Goal: Task Accomplishment & Management: Manage account settings

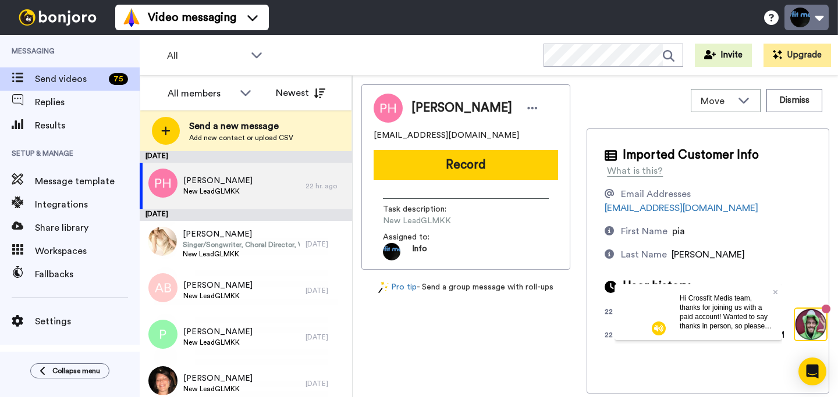
click at [824, 13] on button at bounding box center [806, 18] width 44 height 26
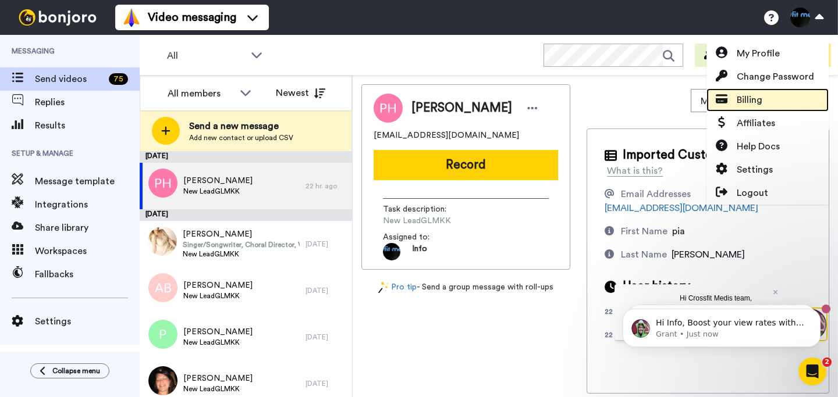
click at [748, 99] on span "Billing" at bounding box center [750, 100] width 26 height 14
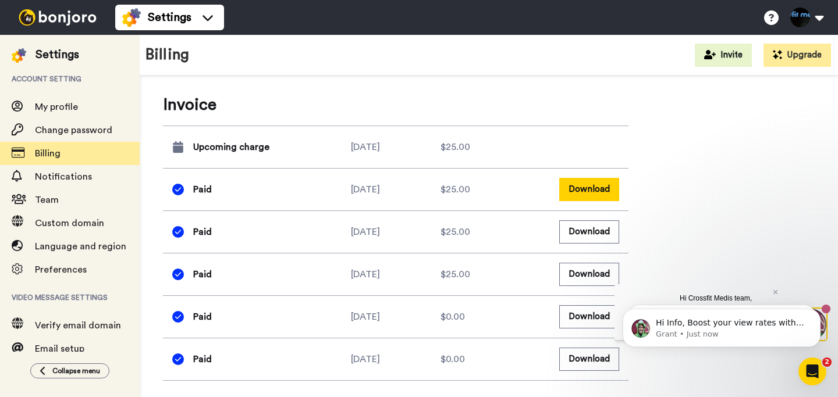
click at [578, 189] on button "Download" at bounding box center [589, 189] width 60 height 23
click at [818, 17] on button at bounding box center [806, 18] width 44 height 26
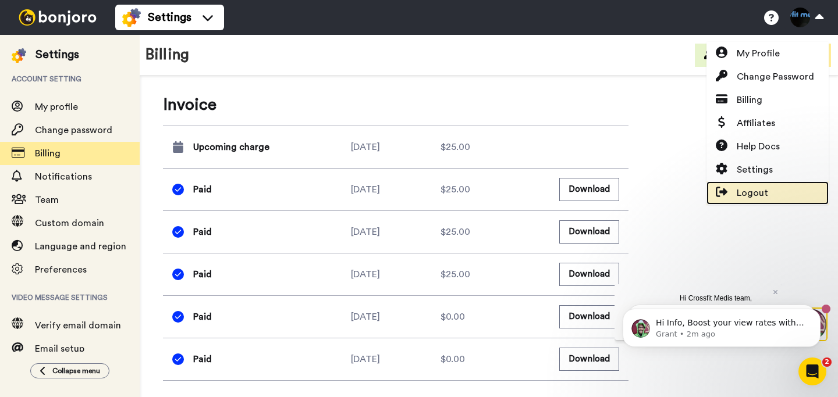
click at [743, 191] on span "Logout" at bounding box center [752, 193] width 31 height 14
